Goal: Entertainment & Leisure: Consume media (video, audio)

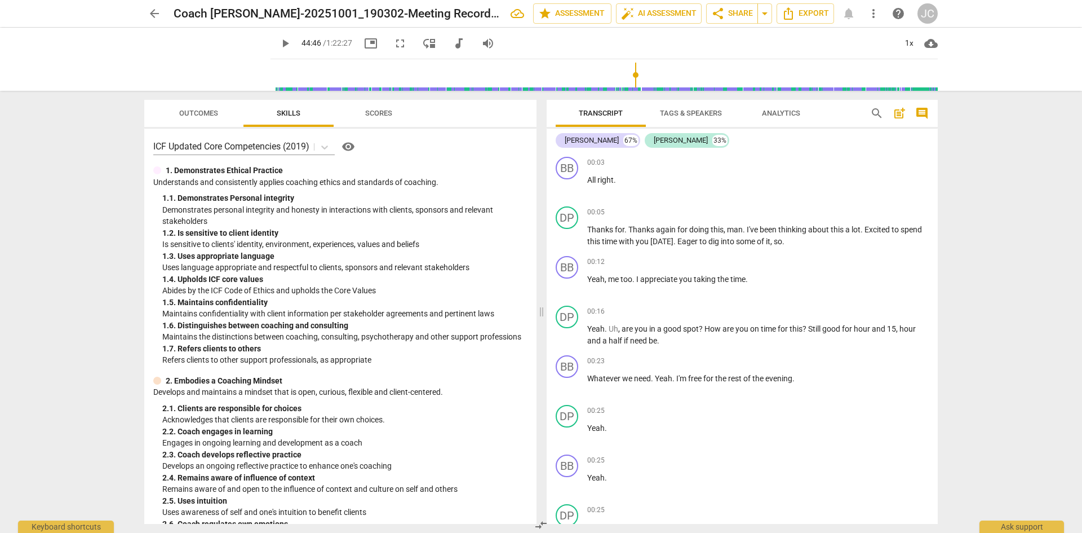
scroll to position [13010, 0]
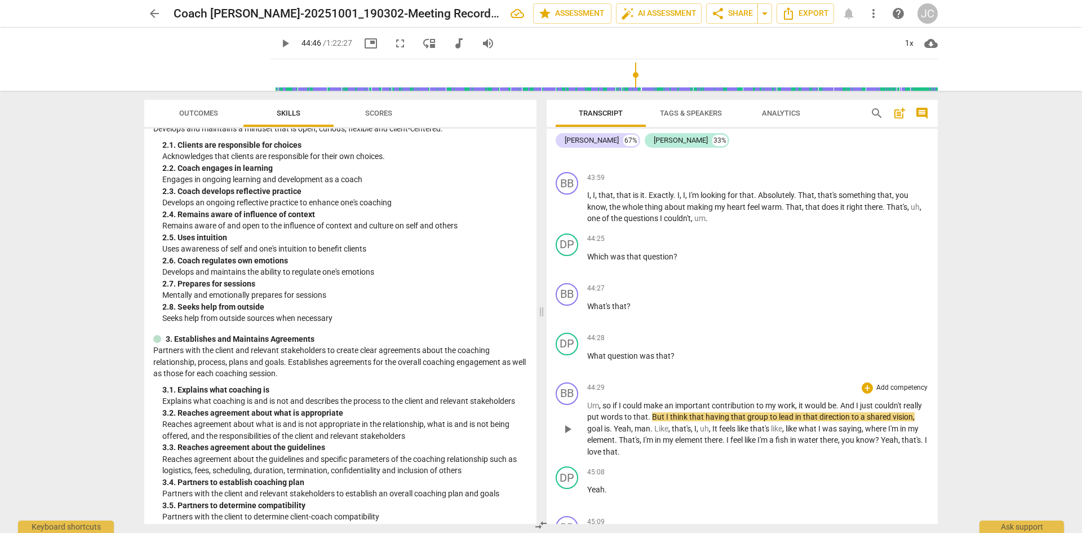
drag, startPoint x: 564, startPoint y: 440, endPoint x: 625, endPoint y: 449, distance: 61.5
click at [564, 436] on span "play_arrow" at bounding box center [568, 429] width 14 height 14
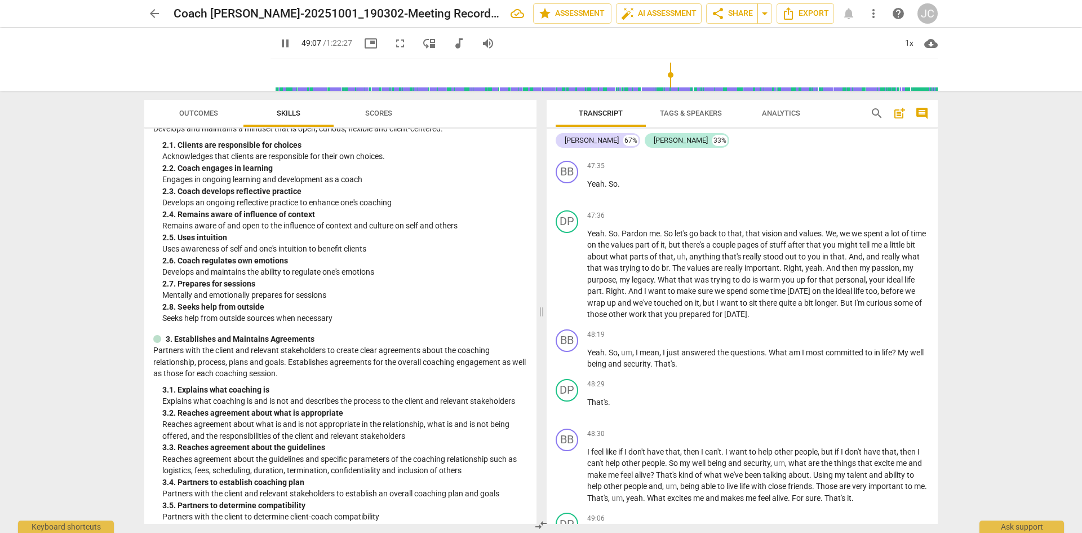
scroll to position [14577, 0]
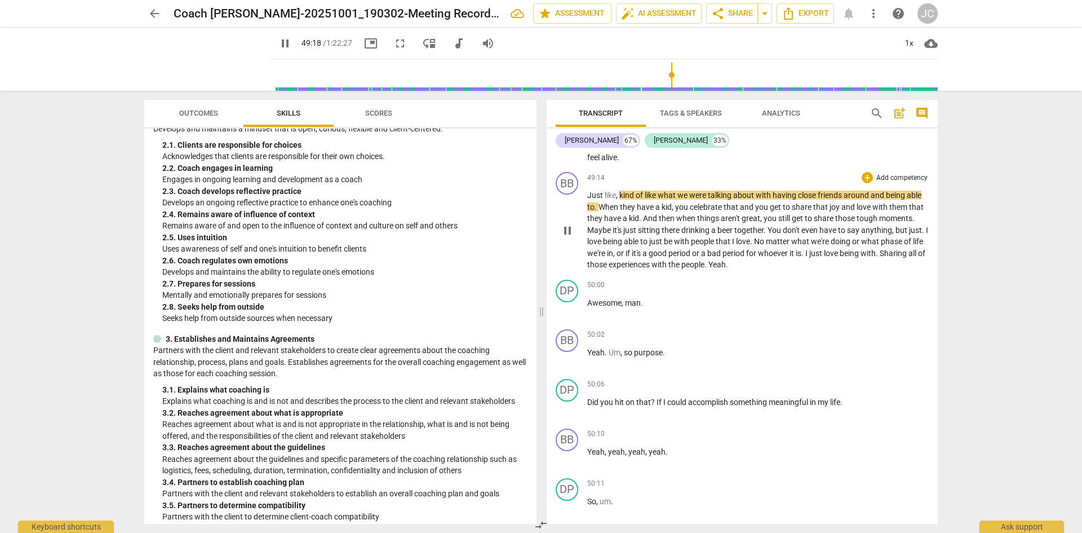
click at [568, 237] on span "pause" at bounding box center [568, 231] width 14 height 14
click at [569, 237] on span "play_arrow" at bounding box center [568, 231] width 14 height 14
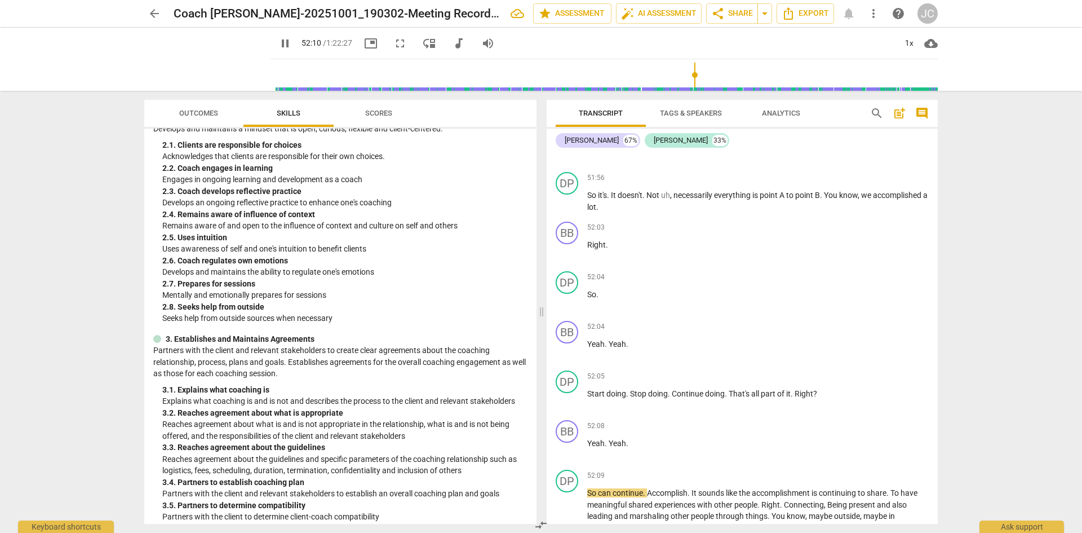
scroll to position [15547, 0]
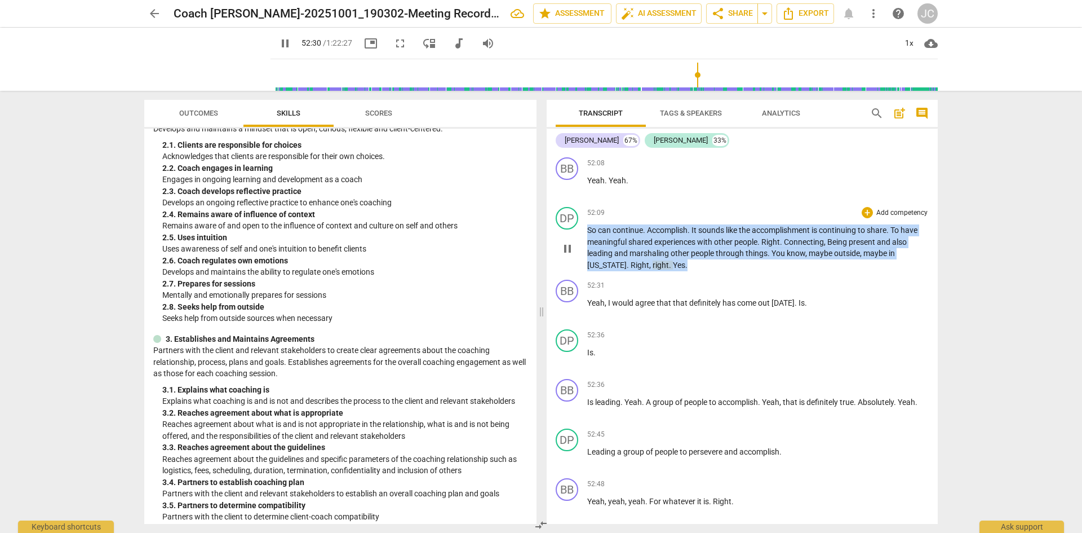
drag, startPoint x: 691, startPoint y: 275, endPoint x: 588, endPoint y: 240, distance: 108.4
click at [588, 240] on p "So can continue . Accomplish . It sounds like the accomplishment is continuing …" at bounding box center [758, 247] width 342 height 46
click at [625, 258] on span "and" at bounding box center [622, 253] width 15 height 9
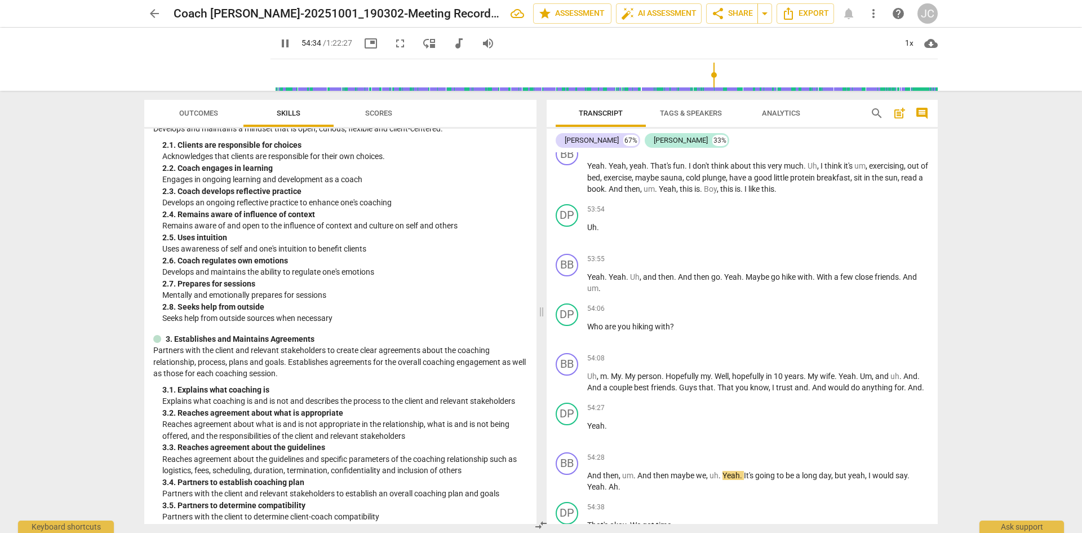
scroll to position [16354, 0]
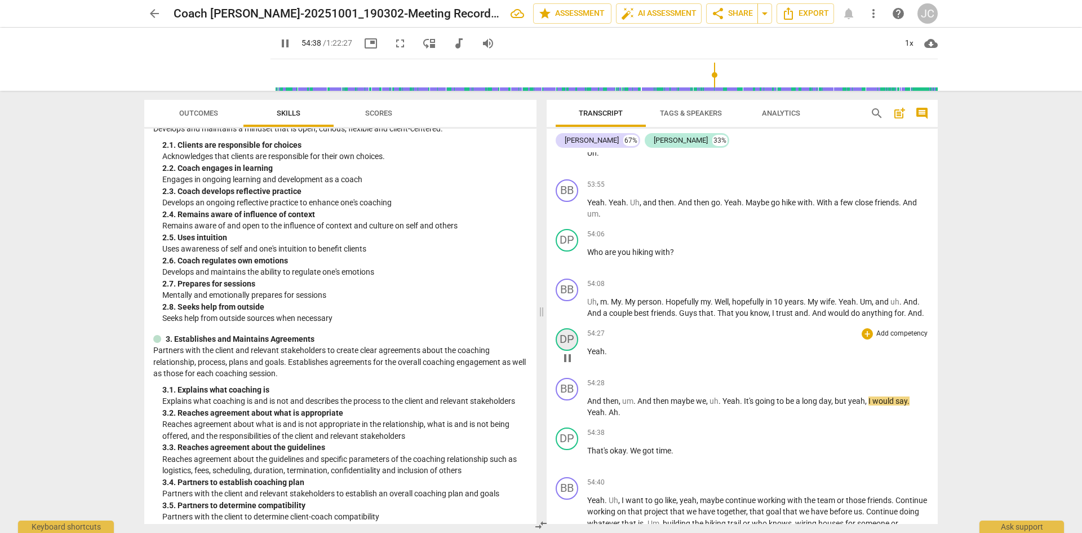
click at [568, 351] on div "DP" at bounding box center [567, 339] width 23 height 23
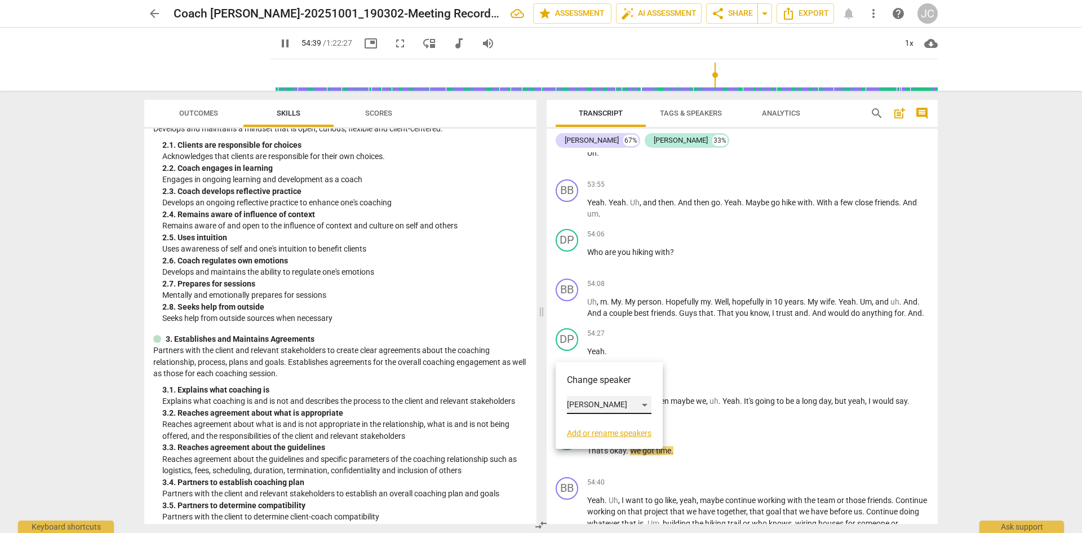
click at [648, 403] on div "[PERSON_NAME]" at bounding box center [609, 405] width 85 height 18
click at [604, 382] on li "[PERSON_NAME]" at bounding box center [610, 383] width 86 height 21
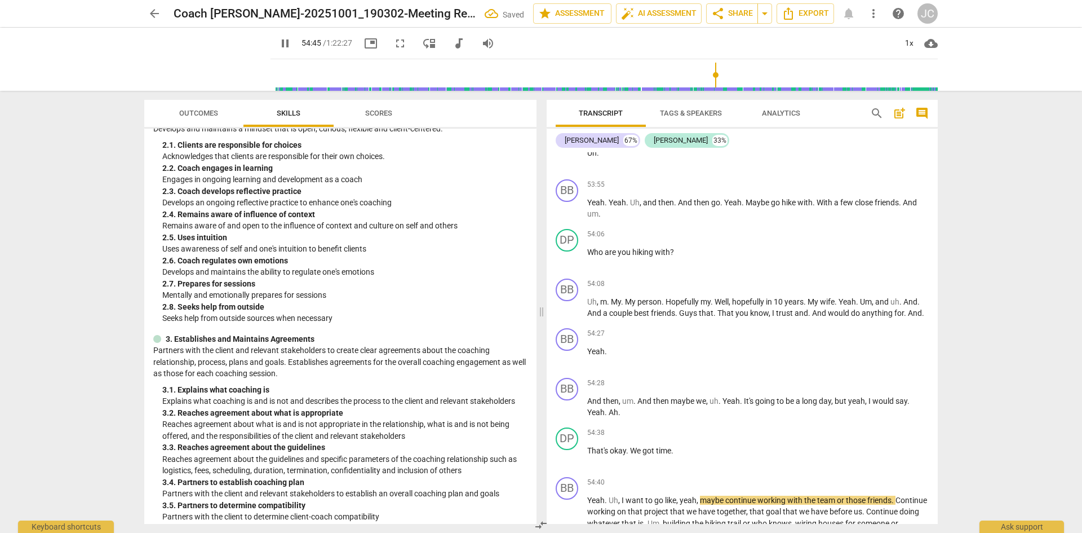
scroll to position [16617, 0]
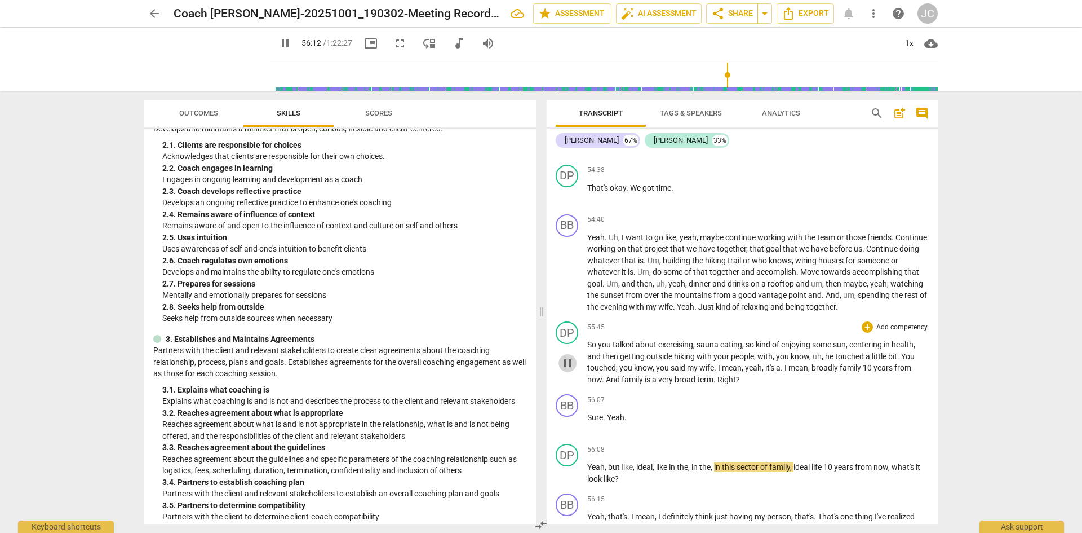
click at [568, 370] on span "pause" at bounding box center [568, 363] width 14 height 14
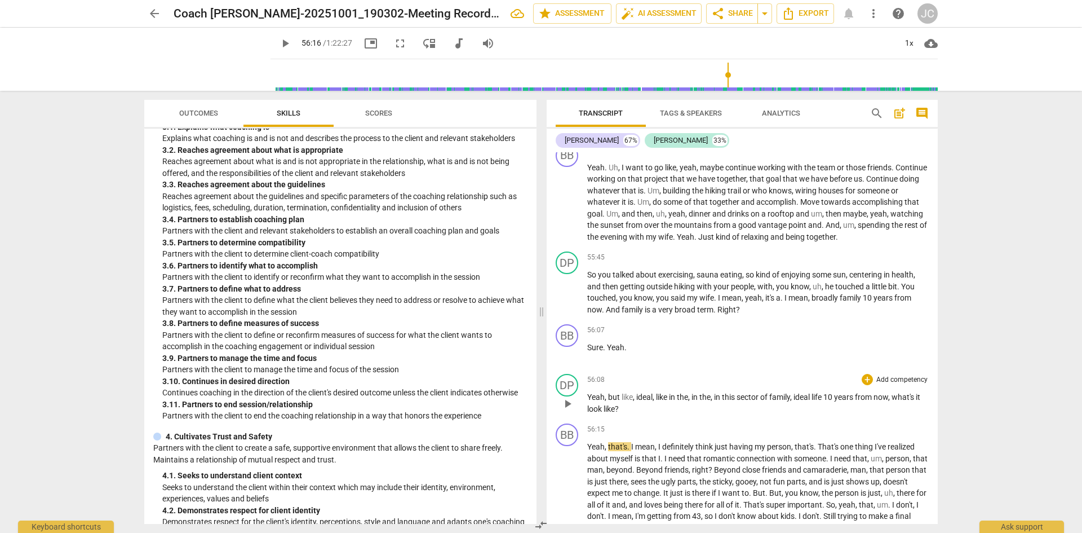
scroll to position [16949, 0]
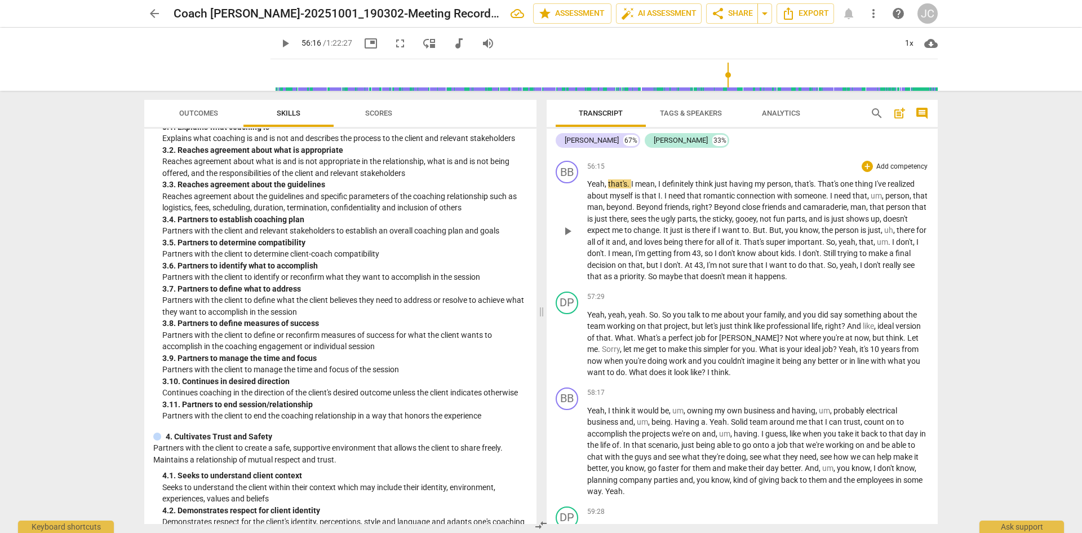
click at [565, 238] on span "play_arrow" at bounding box center [568, 231] width 14 height 14
drag, startPoint x: 565, startPoint y: 251, endPoint x: 630, endPoint y: 227, distance: 69.4
click at [565, 238] on span "pause" at bounding box center [568, 231] width 14 height 14
click at [564, 238] on span "play_arrow" at bounding box center [568, 231] width 14 height 14
drag, startPoint x: 569, startPoint y: 252, endPoint x: 686, endPoint y: 241, distance: 117.8
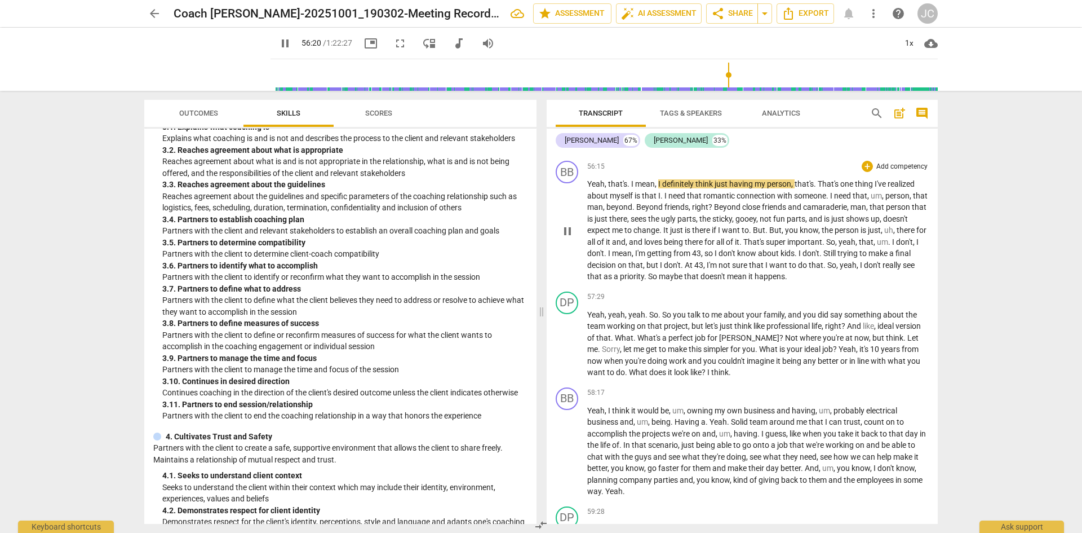
click at [569, 238] on span "pause" at bounding box center [568, 231] width 14 height 14
type input "3381"
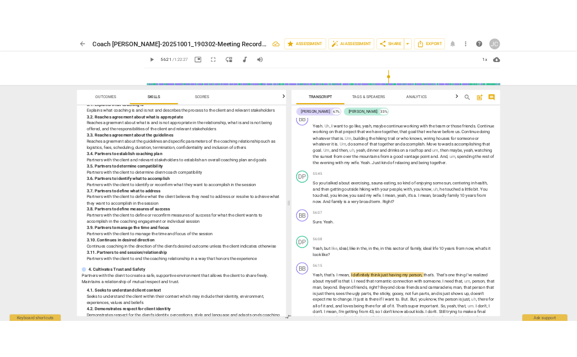
scroll to position [19033, 0]
